Goal: Navigation & Orientation: Find specific page/section

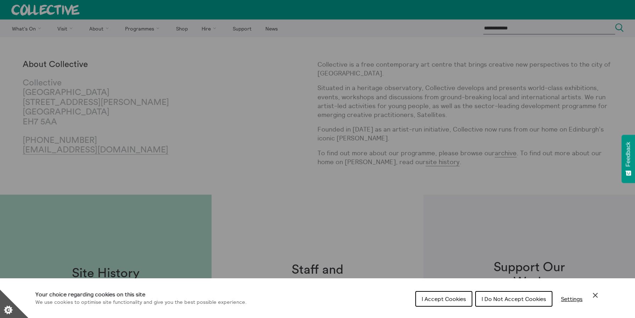
click at [161, 47] on div "Cookie preferences" at bounding box center [317, 159] width 635 height 318
click at [149, 29] on div "Cookie preferences" at bounding box center [317, 159] width 635 height 318
click at [477, 300] on button "I Do Not Accept Cookies" at bounding box center [513, 299] width 77 height 16
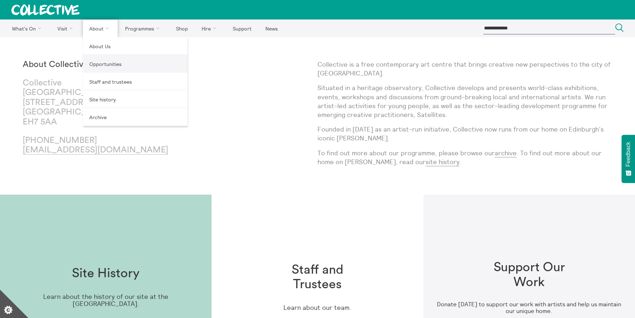
click at [101, 58] on link "Opportunities" at bounding box center [135, 64] width 105 height 18
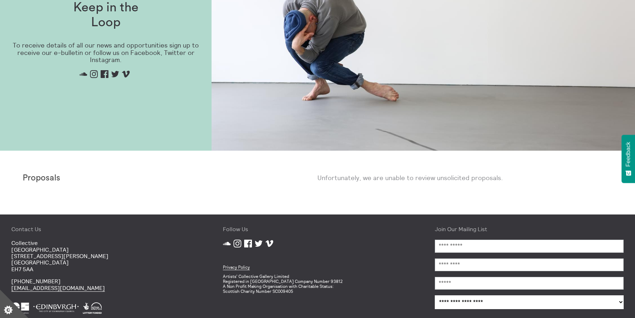
scroll to position [436, 0]
